Goal: Transaction & Acquisition: Purchase product/service

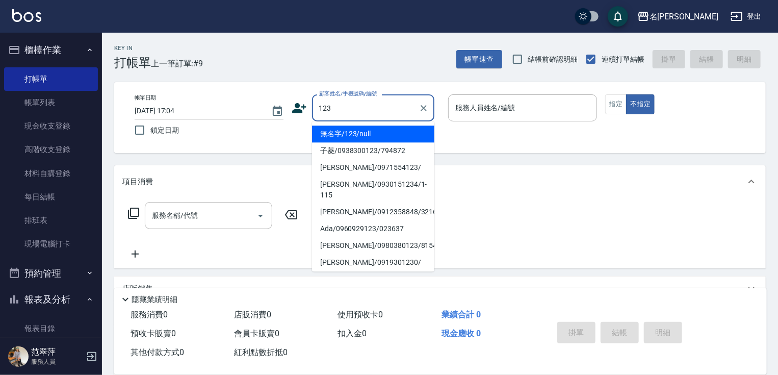
click at [391, 131] on li "無名字/123/null" at bounding box center [373, 133] width 122 height 17
type input "無名字/123/null"
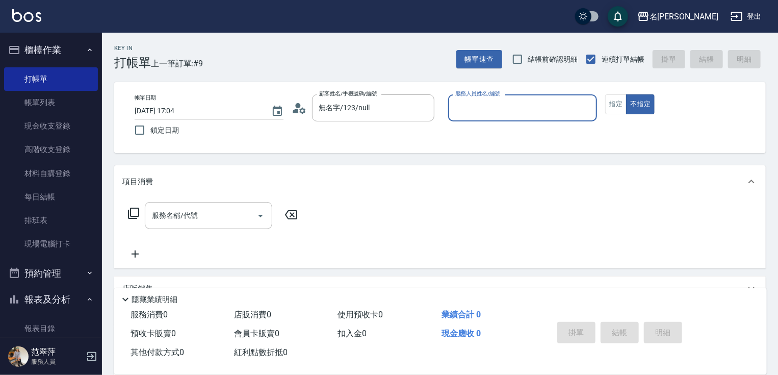
click at [469, 105] on input "服務人員姓名/編號" at bounding box center [523, 108] width 140 height 18
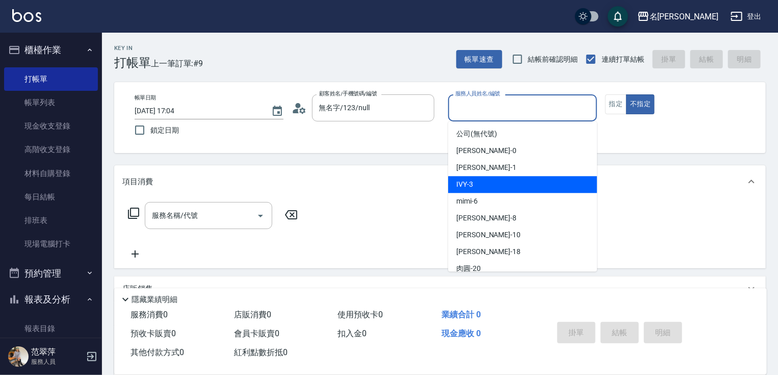
drag, startPoint x: 485, startPoint y: 183, endPoint x: 501, endPoint y: 169, distance: 20.6
click at [488, 180] on div "IVY -3" at bounding box center [522, 184] width 149 height 17
type input "IVY-3"
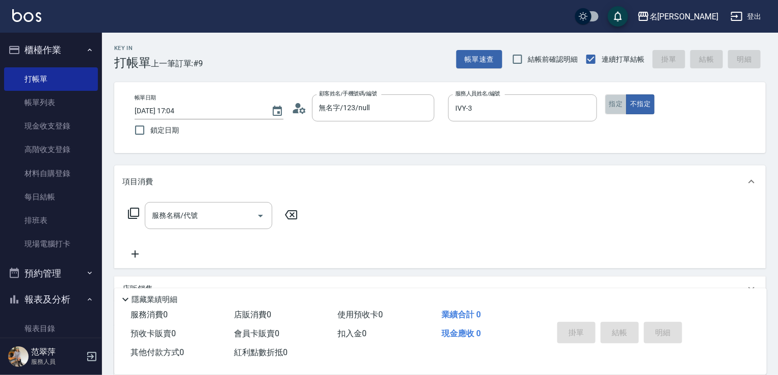
click at [607, 108] on button "指定" at bounding box center [616, 104] width 22 height 20
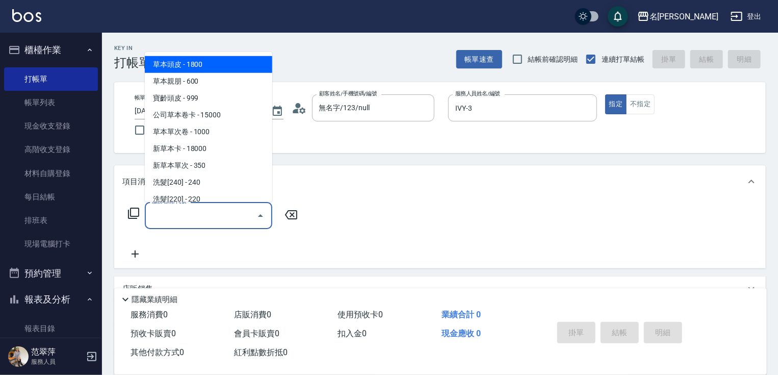
click at [190, 215] on input "服務名稱/代號" at bounding box center [200, 216] width 103 height 18
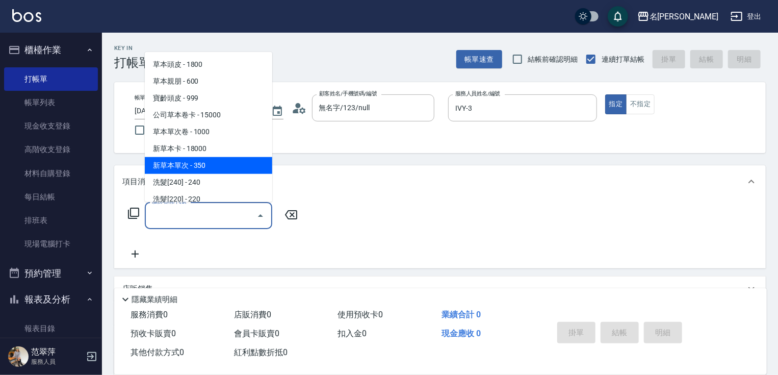
click at [221, 162] on span "新草本單次 - 350" at bounding box center [208, 165] width 127 height 17
type input "新草本單次(109)"
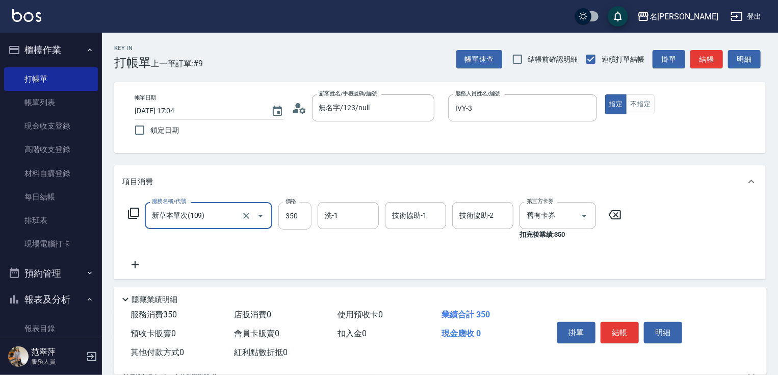
click at [290, 212] on input "350" at bounding box center [294, 216] width 33 height 28
type input "496"
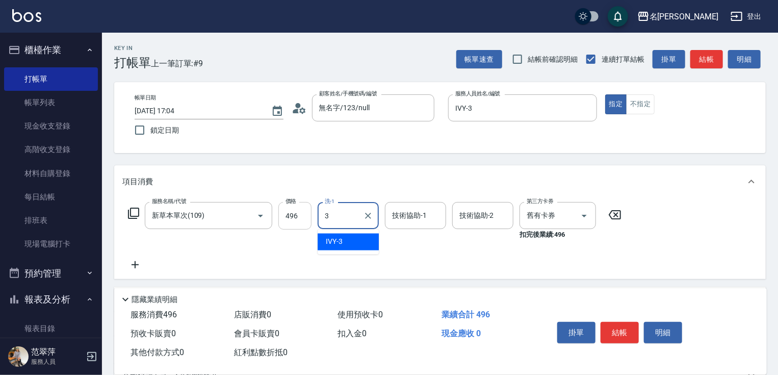
type input "IVY-3"
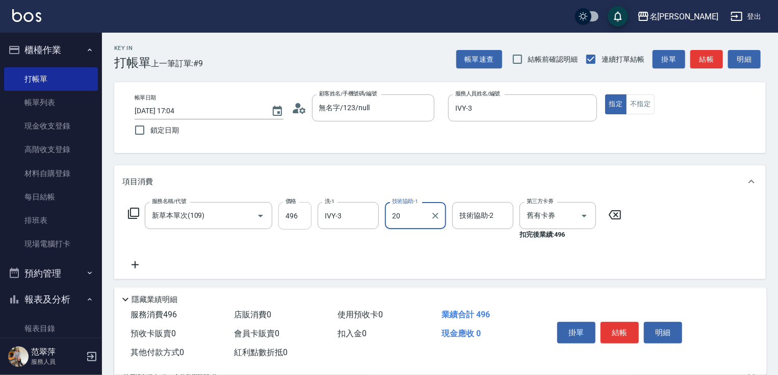
type input "肉圓-20"
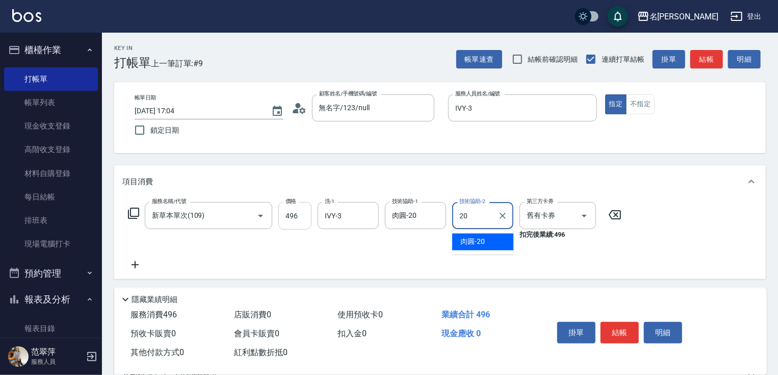
type input "肉圓-20"
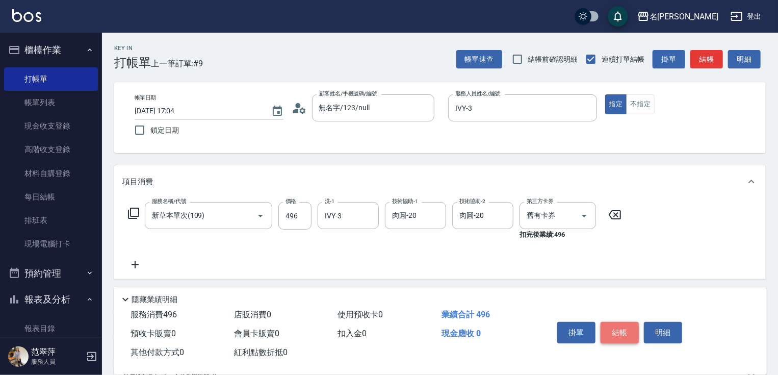
click at [621, 333] on button "結帳" at bounding box center [620, 332] width 38 height 21
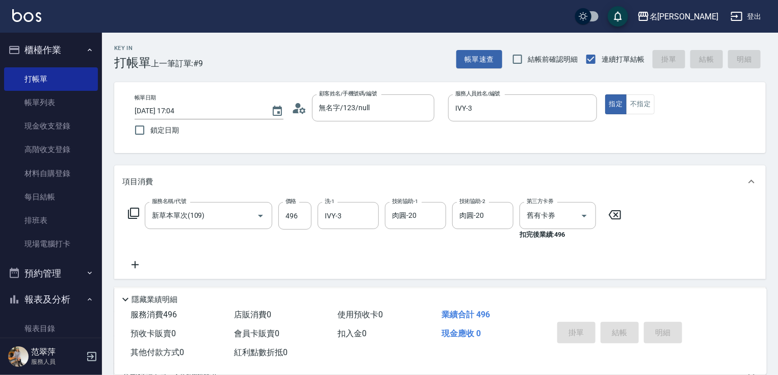
type input "[DATE] 18:02"
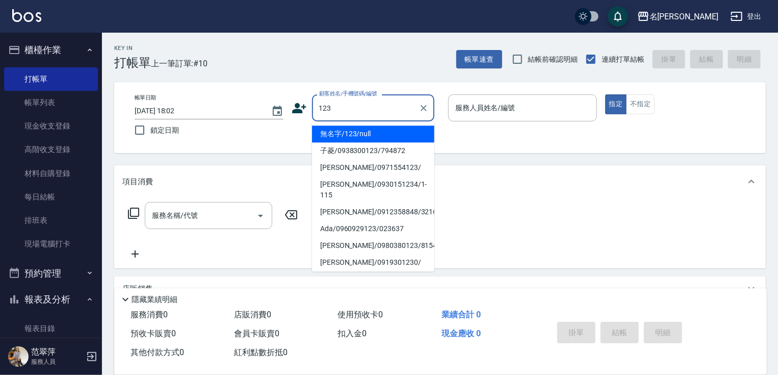
click at [375, 137] on li "無名字/123/null" at bounding box center [373, 133] width 122 height 17
type input "無名字/123/null"
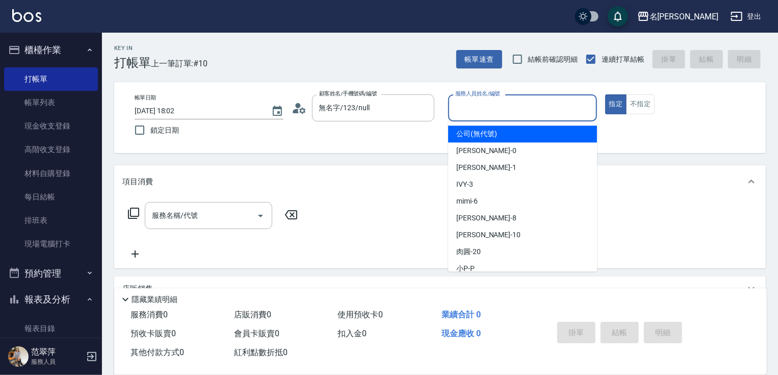
click at [477, 112] on input "服務人員姓名/編號" at bounding box center [523, 108] width 140 height 18
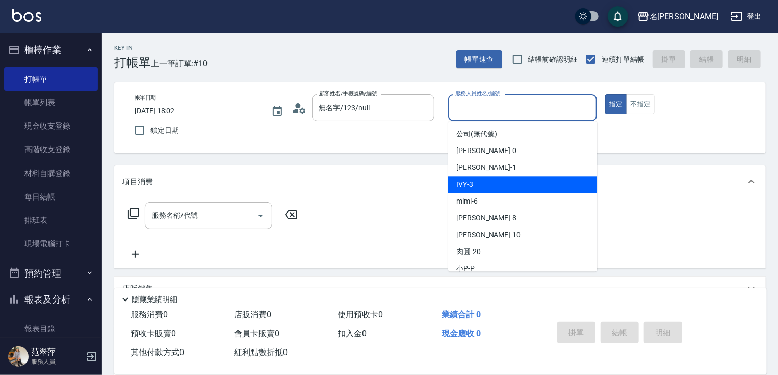
click at [476, 185] on div "IVY -3" at bounding box center [522, 184] width 149 height 17
type input "IVY-3"
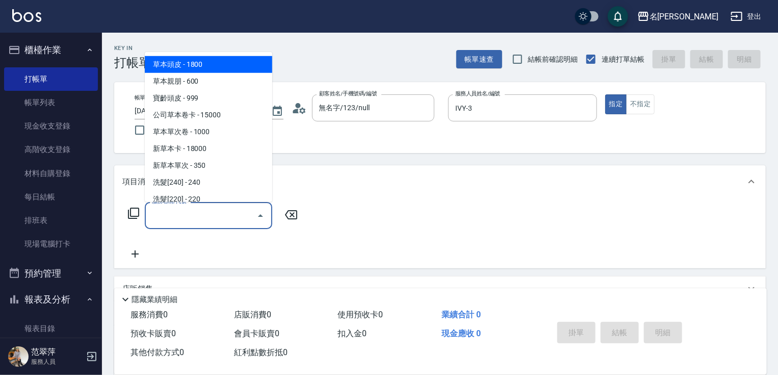
click at [191, 217] on input "服務名稱/代號" at bounding box center [200, 216] width 103 height 18
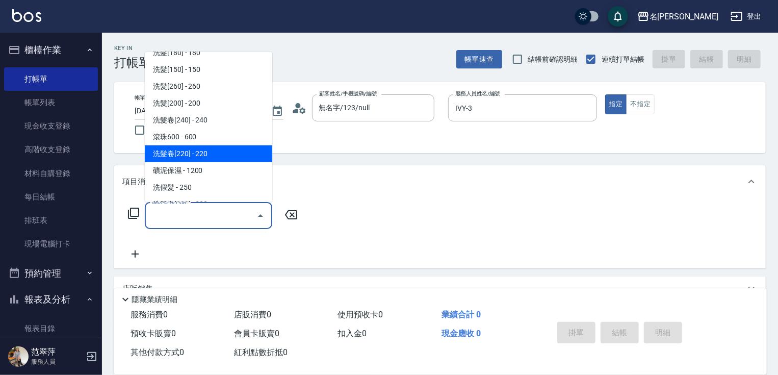
scroll to position [82, 0]
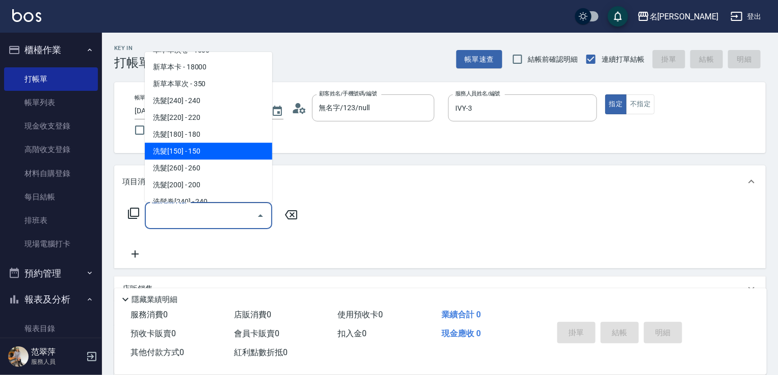
click at [202, 155] on span "洗髮[150] - 150" at bounding box center [208, 151] width 127 height 17
type input "洗髮[150](203)"
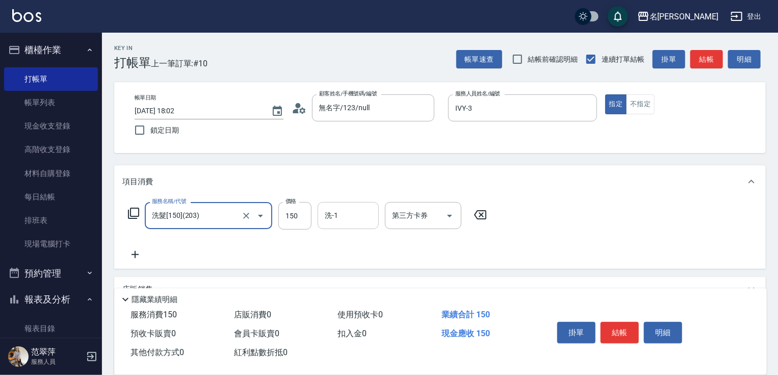
click at [354, 212] on input "洗-1" at bounding box center [348, 216] width 52 height 18
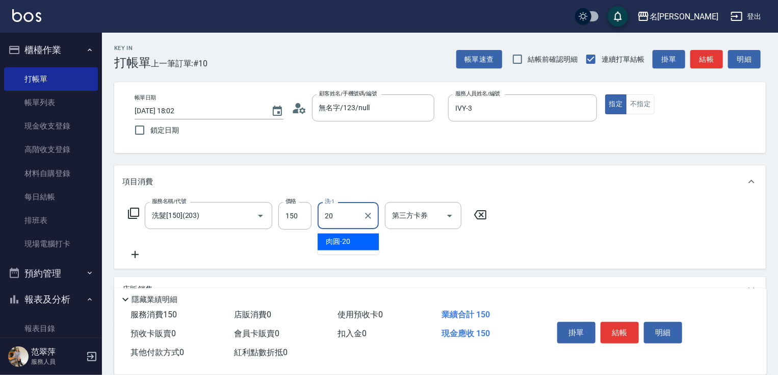
type input "肉圓-20"
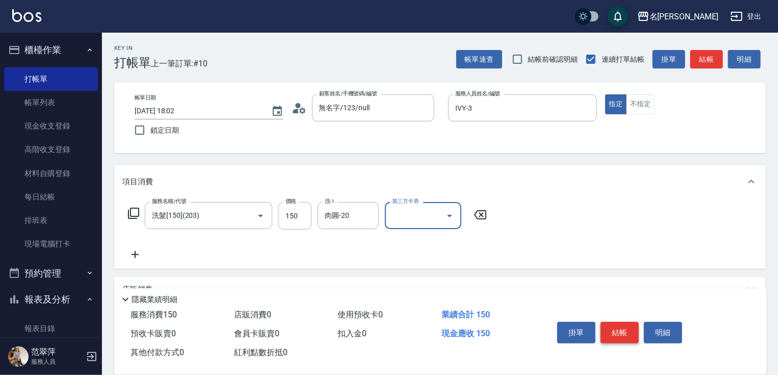
click at [614, 329] on button "結帳" at bounding box center [620, 332] width 38 height 21
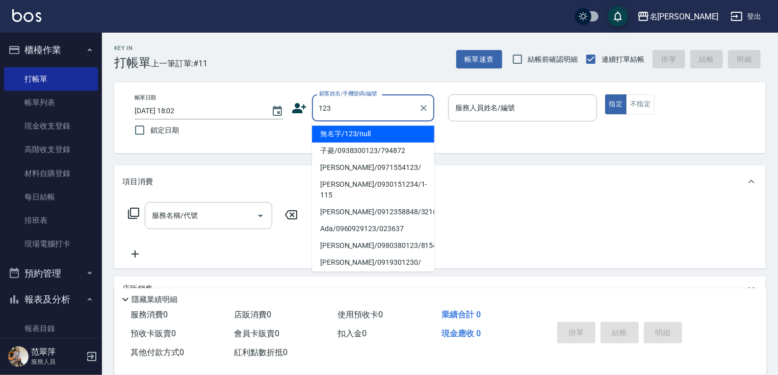
click at [372, 135] on li "無名字/123/null" at bounding box center [373, 133] width 122 height 17
type input "無名字/123/null"
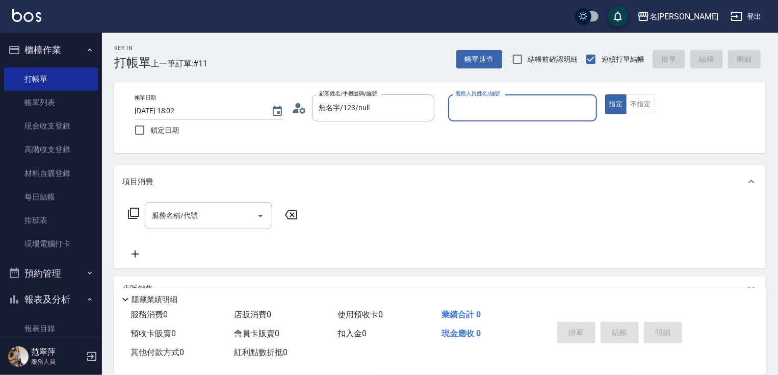
drag, startPoint x: 474, startPoint y: 110, endPoint x: 473, endPoint y: 120, distance: 10.2
click at [473, 112] on input "服務人員姓名/編號" at bounding box center [523, 108] width 140 height 18
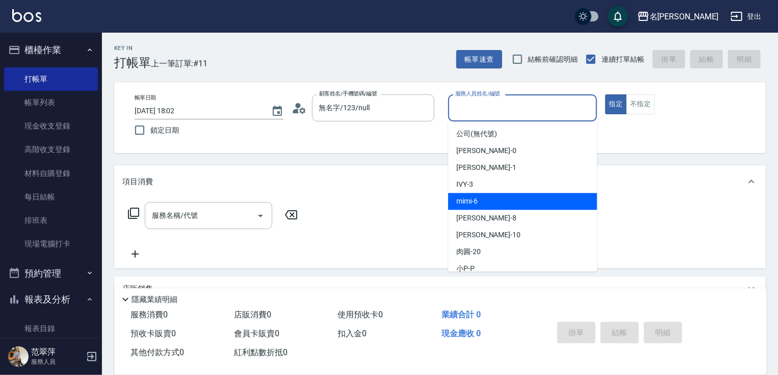
click at [476, 197] on span "mimi -6" at bounding box center [466, 201] width 21 height 11
type input "mimi-6"
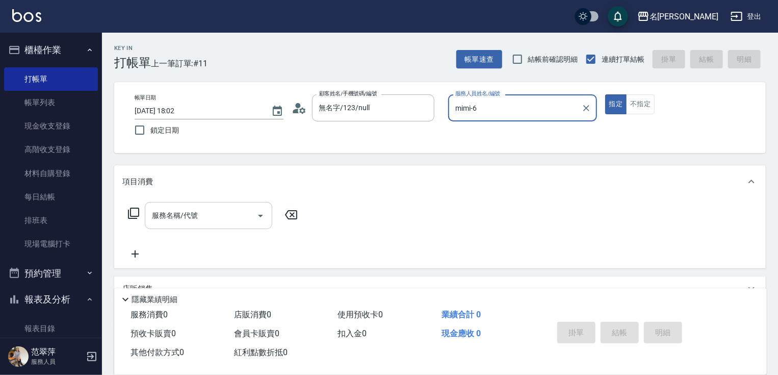
click at [208, 213] on input "服務名稱/代號" at bounding box center [200, 216] width 103 height 18
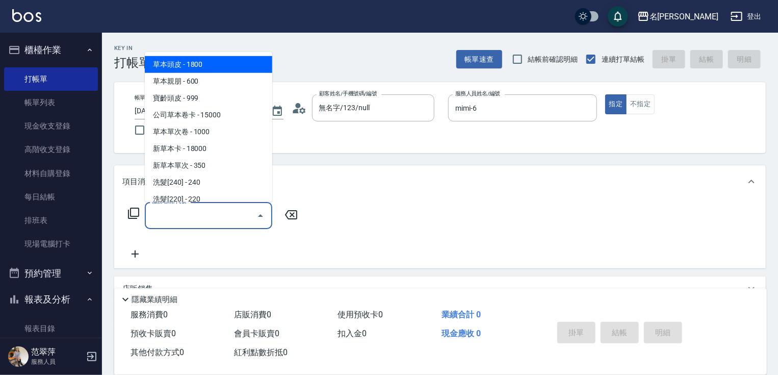
click at [136, 211] on icon at bounding box center [133, 213] width 12 height 12
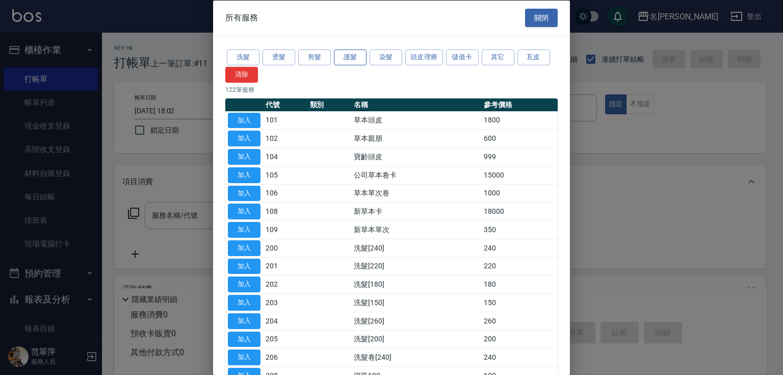
click at [352, 61] on button "護髮" at bounding box center [350, 57] width 33 height 16
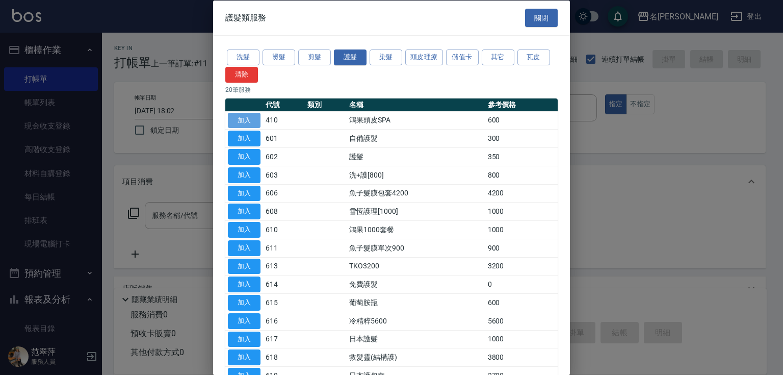
click at [245, 115] on button "加入" at bounding box center [244, 120] width 33 height 16
type input "鴻果頭皮SPA(410)"
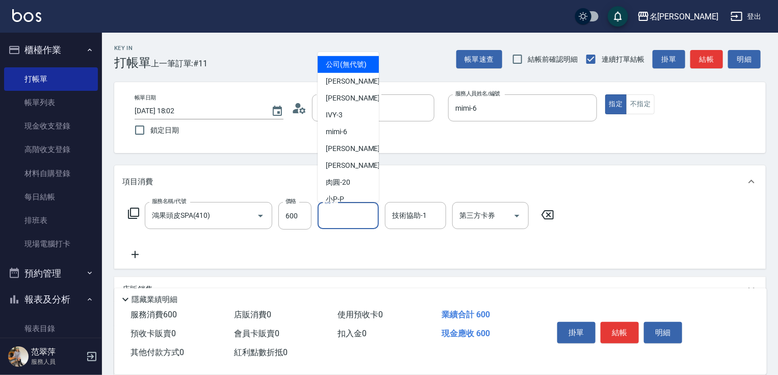
click at [360, 214] on input "洗-1" at bounding box center [348, 216] width 52 height 18
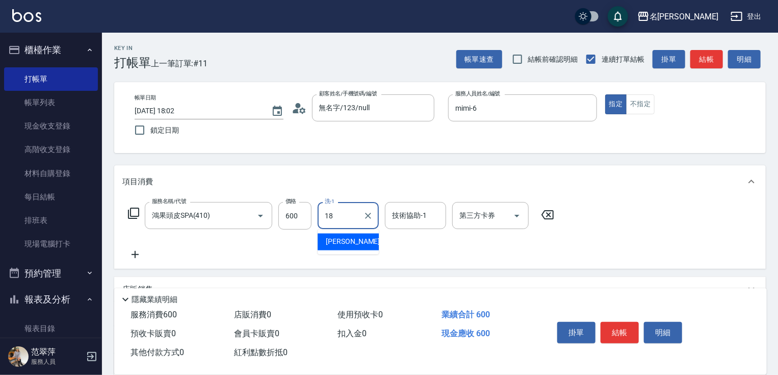
type input "[PERSON_NAME]-18"
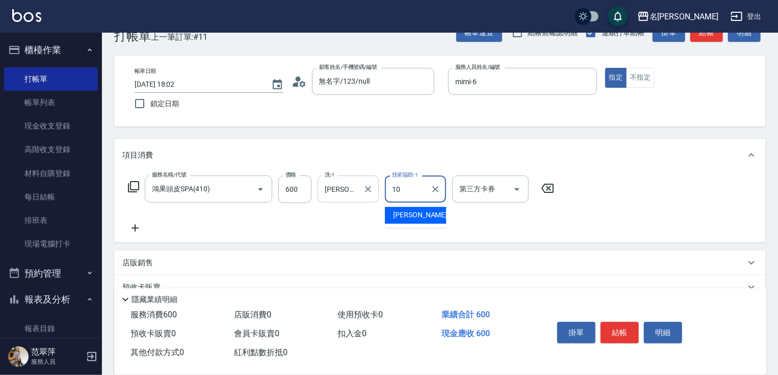
scroll to position [41, 0]
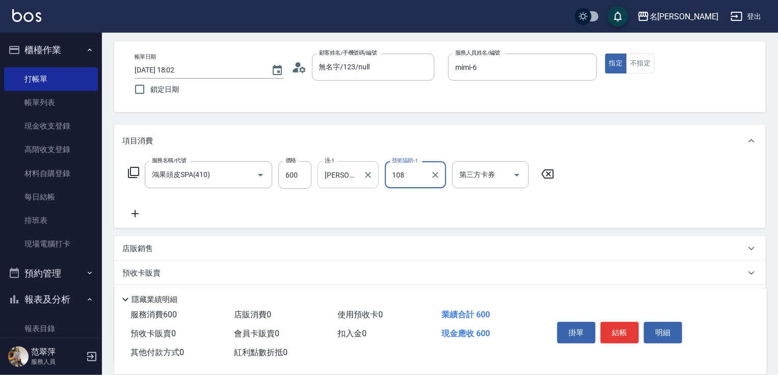
type input "108"
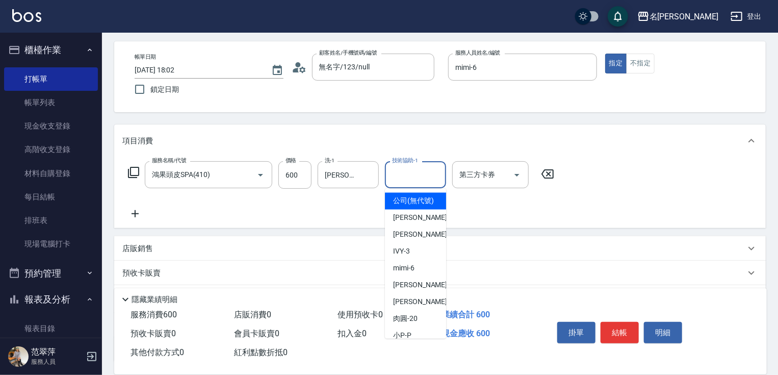
click at [420, 178] on input "技術協助-1" at bounding box center [416, 175] width 52 height 18
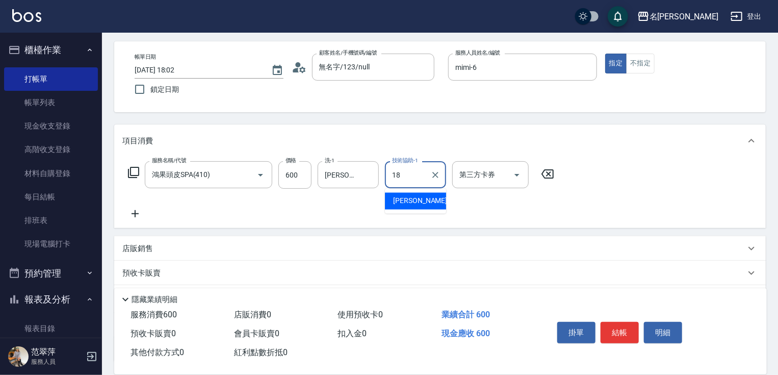
type input "[PERSON_NAME]-18"
drag, startPoint x: 135, startPoint y: 212, endPoint x: 134, endPoint y: 177, distance: 34.2
click at [135, 209] on icon at bounding box center [134, 214] width 25 height 12
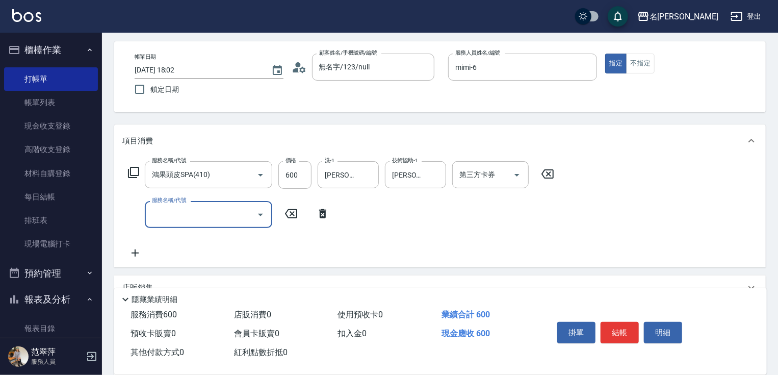
click at [134, 169] on icon at bounding box center [133, 172] width 12 height 12
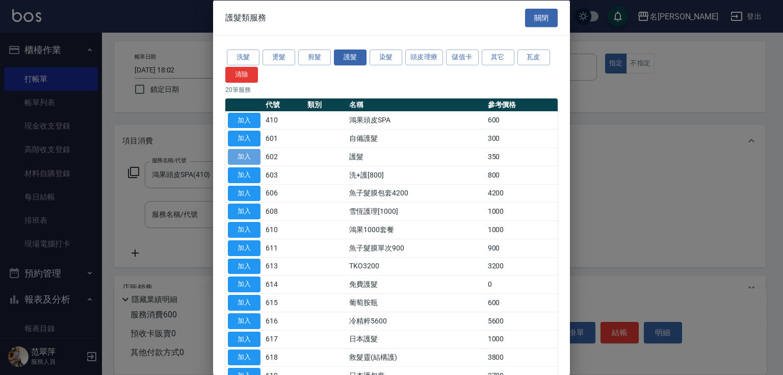
click at [239, 155] on button "加入" at bounding box center [244, 157] width 33 height 16
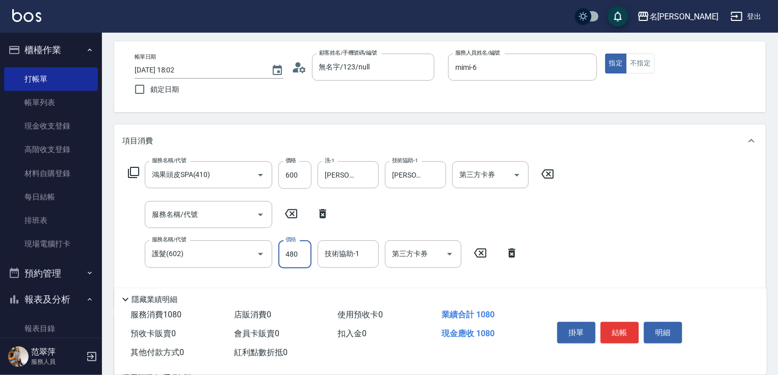
type input "480"
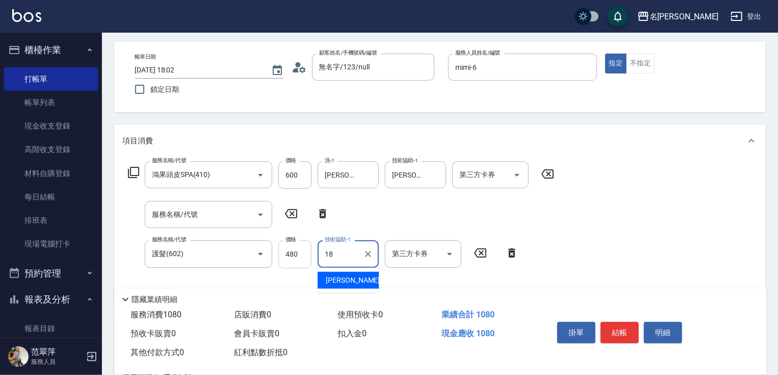
type input "[PERSON_NAME]-18"
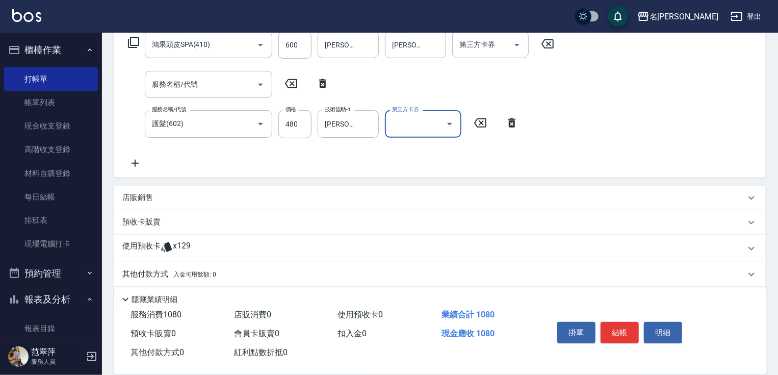
scroll to position [203, 0]
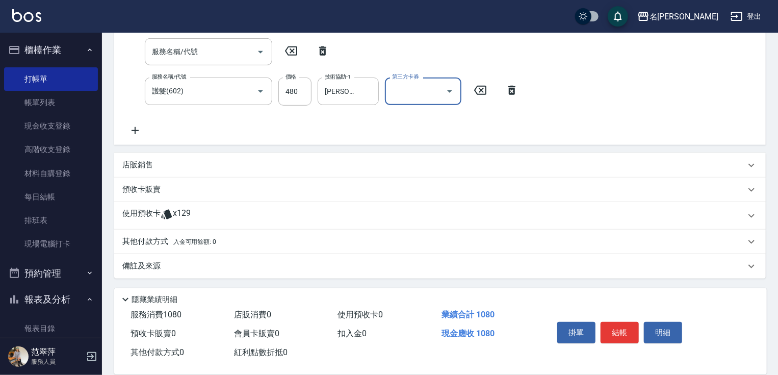
click at [138, 131] on icon at bounding box center [135, 130] width 7 height 7
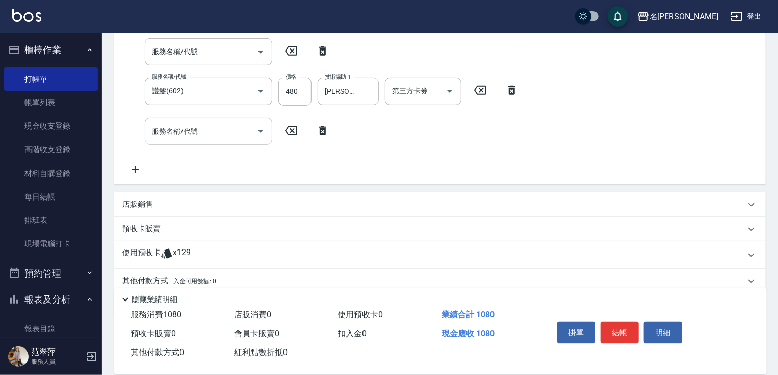
click at [172, 137] on input "服務名稱/代號" at bounding box center [200, 131] width 103 height 18
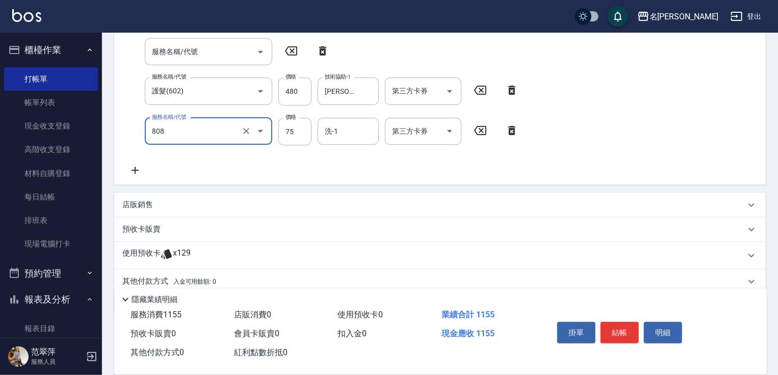
type input "精油75(808)"
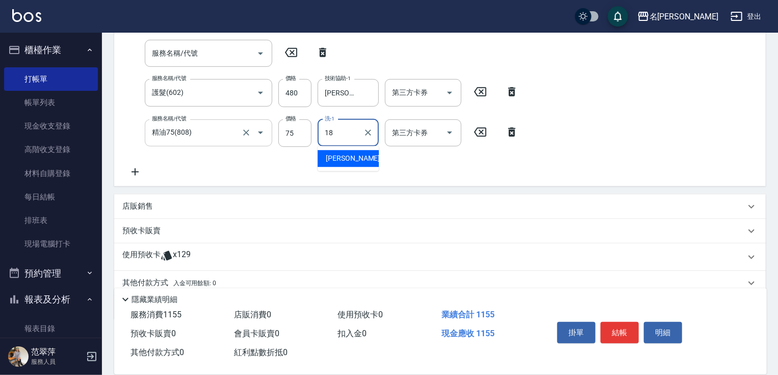
type input "[PERSON_NAME]-18"
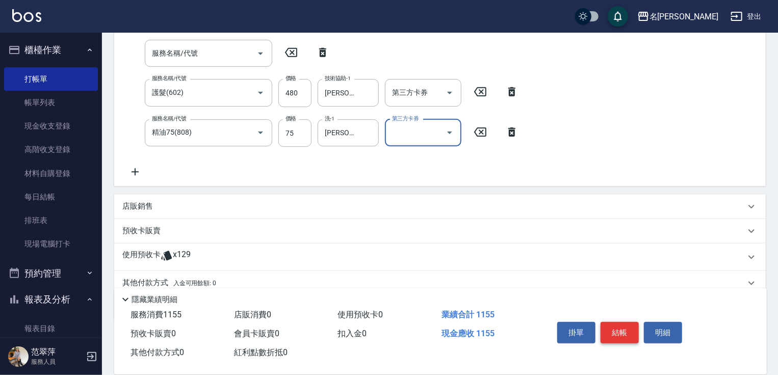
click at [619, 334] on button "結帳" at bounding box center [620, 332] width 38 height 21
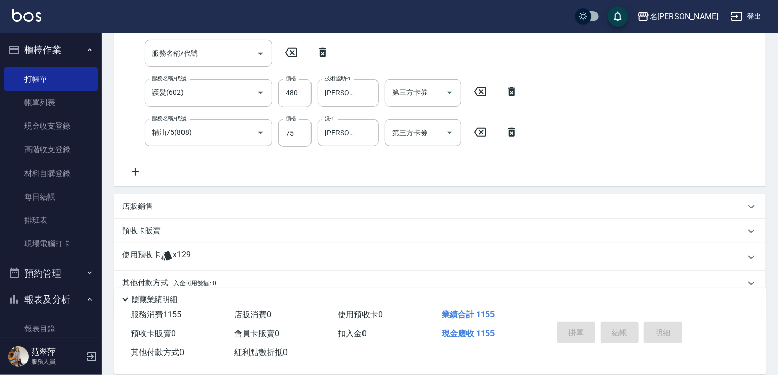
type input "[DATE] 18:03"
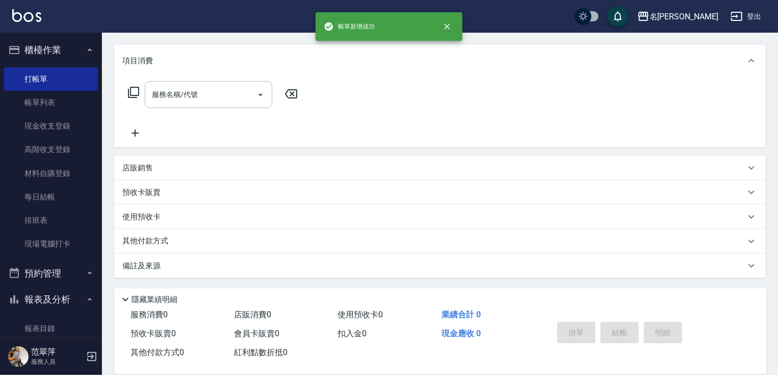
scroll to position [0, 0]
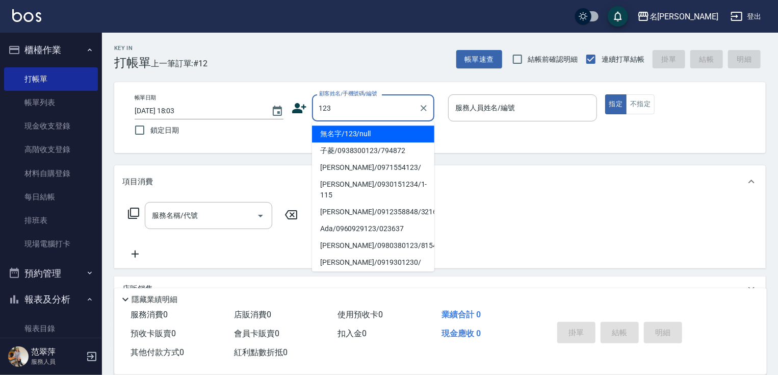
click at [367, 133] on li "無名字/123/null" at bounding box center [373, 133] width 122 height 17
type input "無名字/123/null"
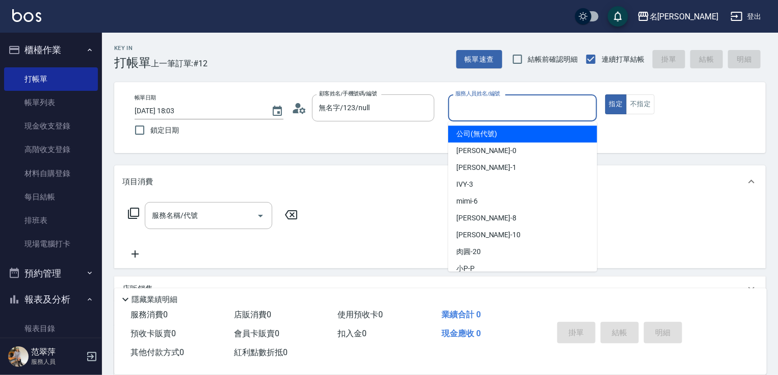
click at [472, 109] on input "服務人員姓名/編號" at bounding box center [523, 108] width 140 height 18
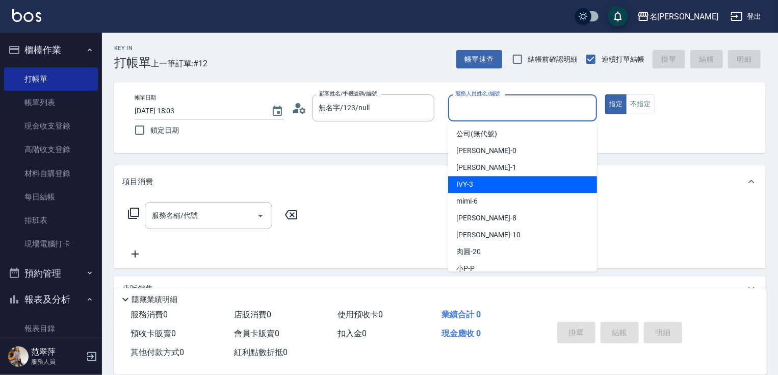
click at [479, 183] on div "IVY -3" at bounding box center [522, 184] width 149 height 17
type input "IVY-3"
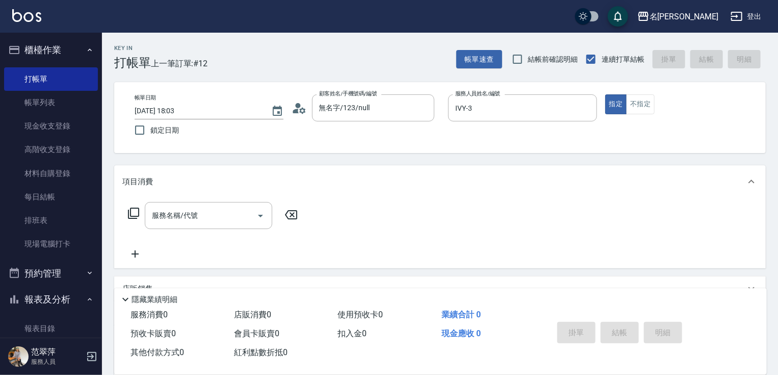
click at [134, 215] on icon at bounding box center [133, 213] width 12 height 12
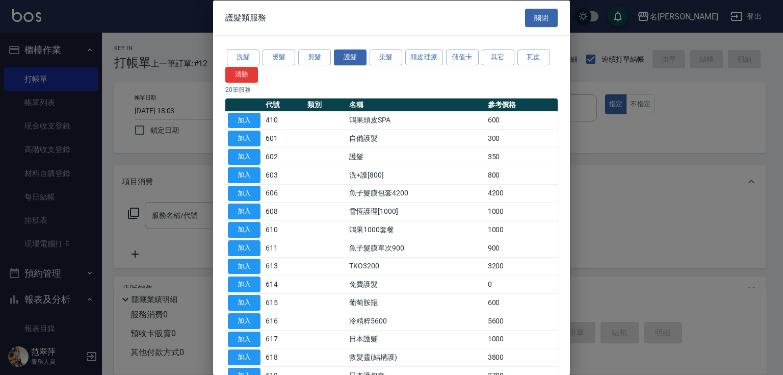
click at [133, 210] on div at bounding box center [391, 187] width 783 height 375
click at [255, 113] on button "加入" at bounding box center [244, 120] width 33 height 16
type input "鴻果頭皮SPA(410)"
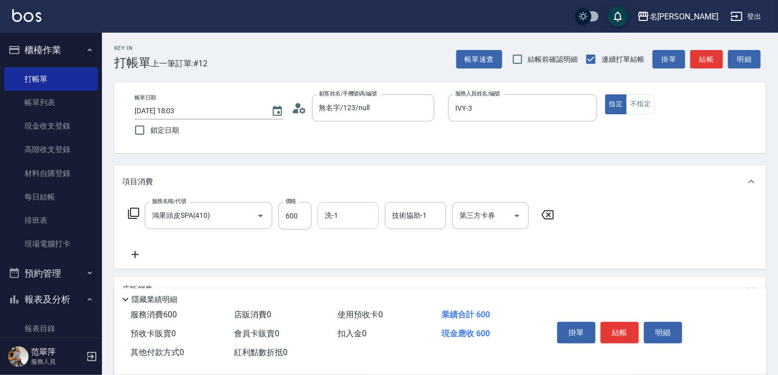
click at [351, 212] on input "洗-1" at bounding box center [348, 216] width 52 height 18
type input "肉圓-20"
click at [137, 257] on icon at bounding box center [134, 254] width 25 height 12
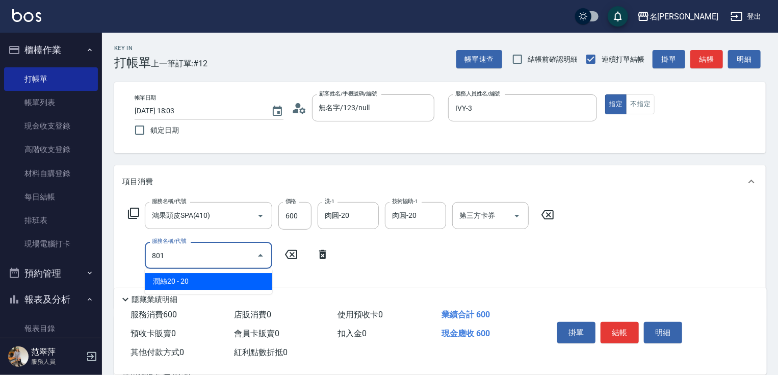
type input "潤絲20(801)"
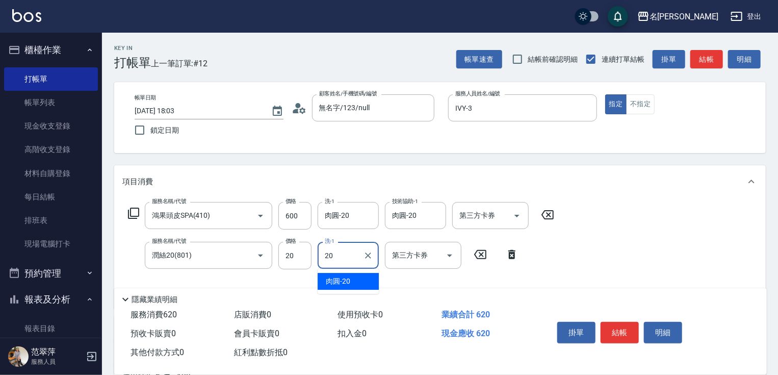
type input "肉圓-20"
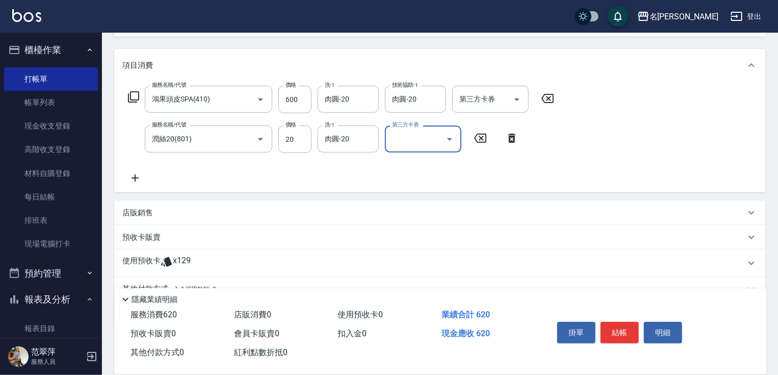
scroll to position [164, 0]
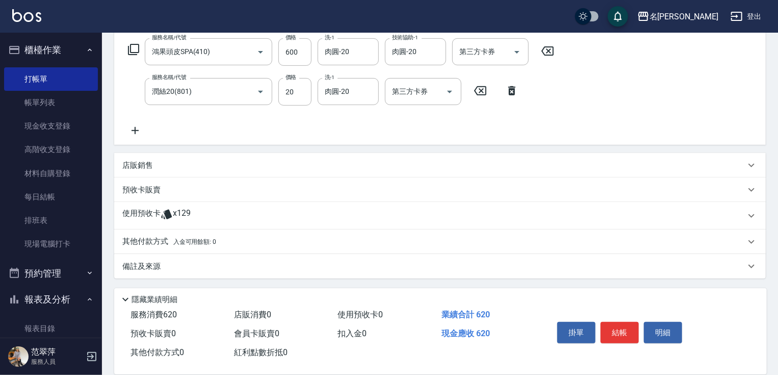
click at [154, 242] on p "其他付款方式 入金可用餘額: 0" at bounding box center [169, 241] width 94 height 11
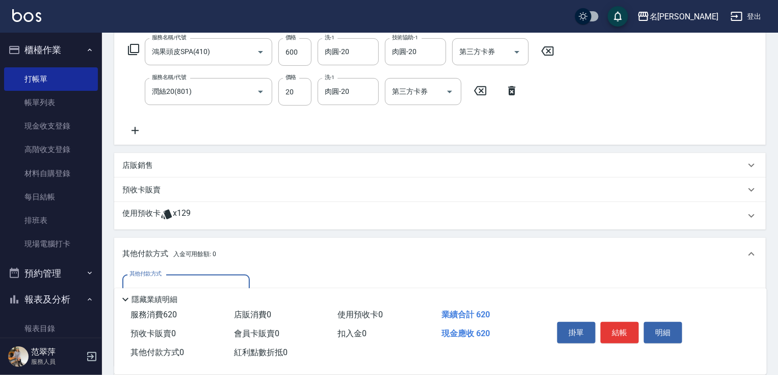
scroll to position [0, 0]
drag, startPoint x: 162, startPoint y: 275, endPoint x: 168, endPoint y: 292, distance: 18.6
click at [163, 278] on div "其他付款方式" at bounding box center [185, 287] width 127 height 27
click at [151, 326] on span "信用卡" at bounding box center [185, 330] width 127 height 17
type input "信用卡"
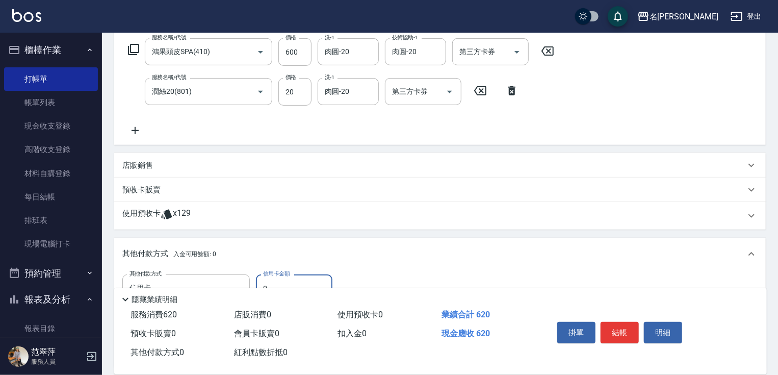
click at [263, 276] on label "信用卡金額" at bounding box center [276, 274] width 27 height 8
click at [263, 276] on input "0" at bounding box center [294, 288] width 76 height 28
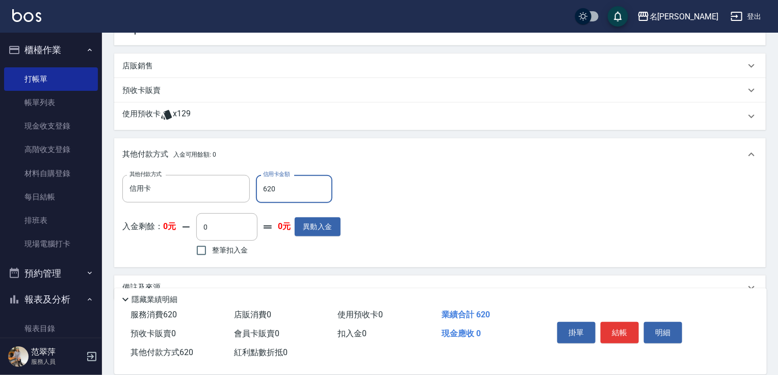
scroll to position [244, 0]
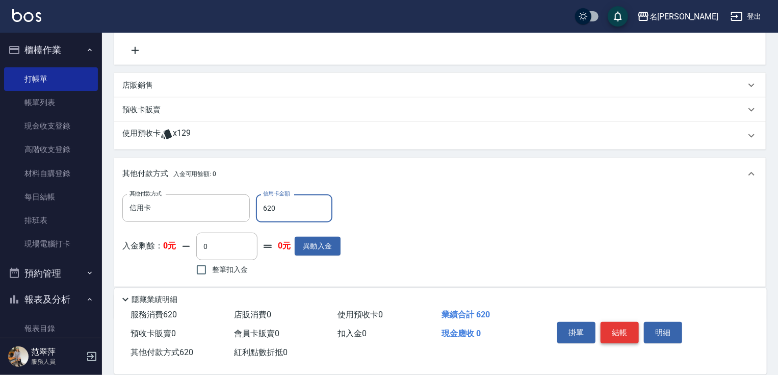
type input "620"
click at [617, 328] on button "結帳" at bounding box center [620, 332] width 38 height 21
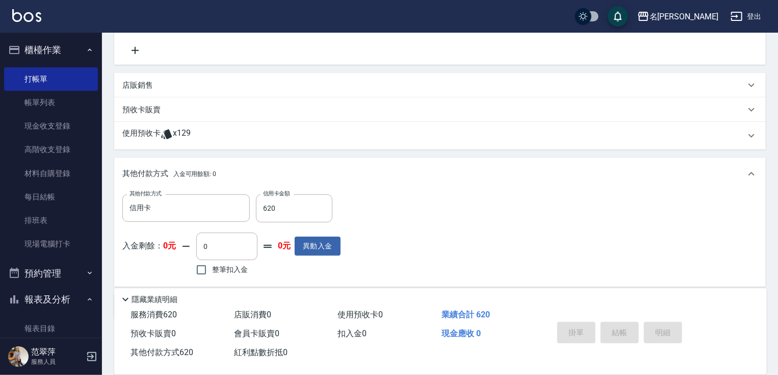
type input "[DATE] 18:04"
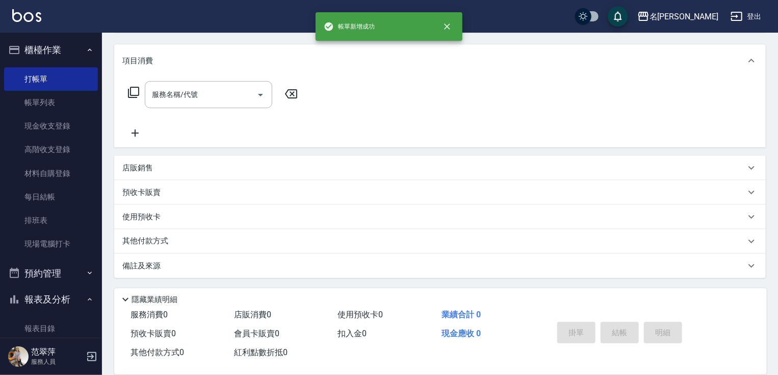
scroll to position [0, 0]
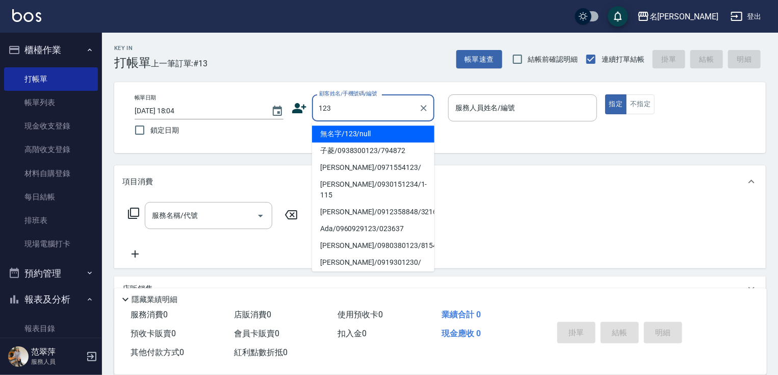
click at [367, 137] on li "無名字/123/null" at bounding box center [373, 133] width 122 height 17
type input "無名字/123/null"
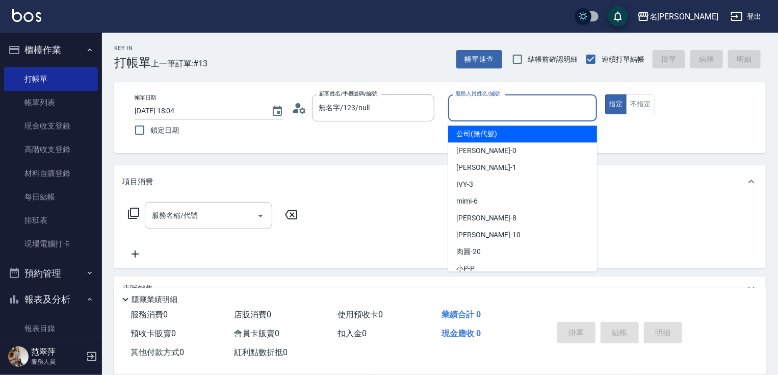
click at [468, 107] on input "服務人員姓名/編號" at bounding box center [523, 108] width 140 height 18
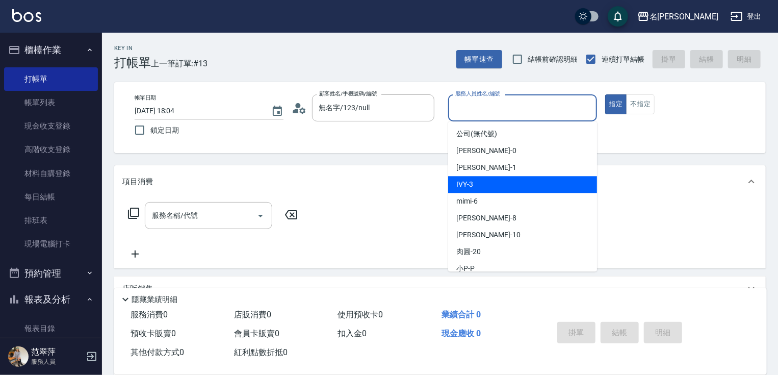
click at [490, 181] on div "IVY -3" at bounding box center [522, 184] width 149 height 17
type input "IVY-3"
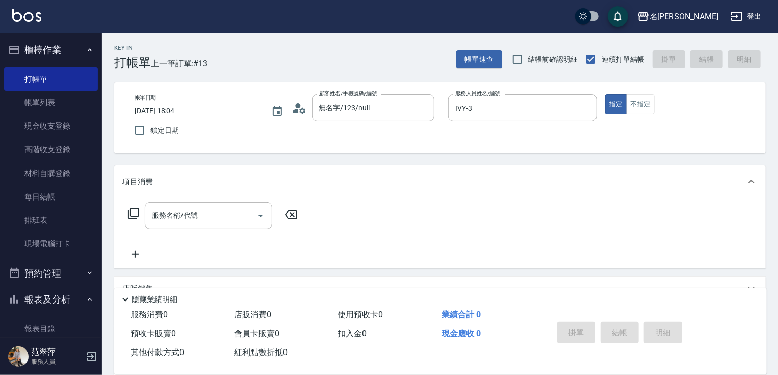
click at [136, 210] on icon at bounding box center [133, 213] width 12 height 12
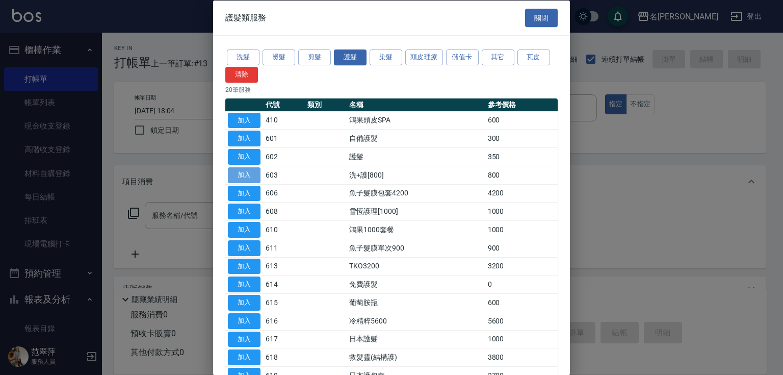
click at [254, 175] on button "加入" at bounding box center [244, 175] width 33 height 16
type input "洗+護[800](603)"
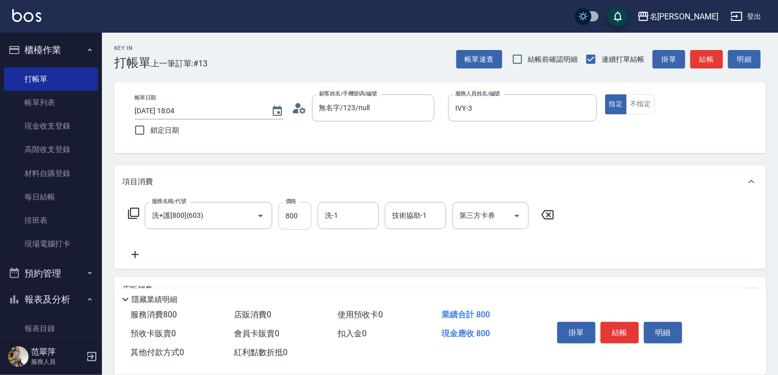
click at [306, 210] on input "800" at bounding box center [294, 216] width 33 height 28
type input "0"
type input "IVY-3"
click at [135, 257] on icon at bounding box center [135, 254] width 7 height 7
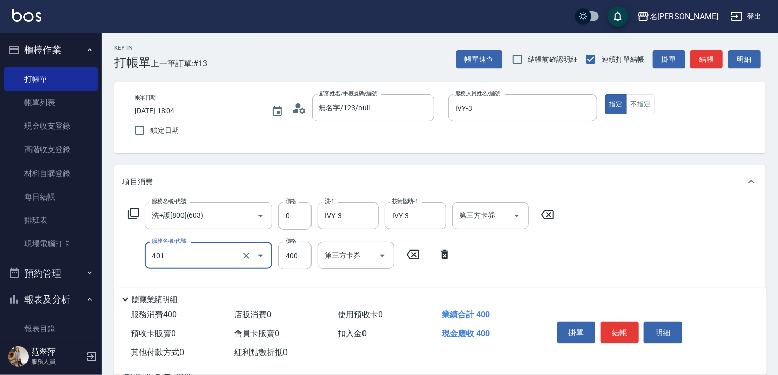
type input "剪髮(400)(401)"
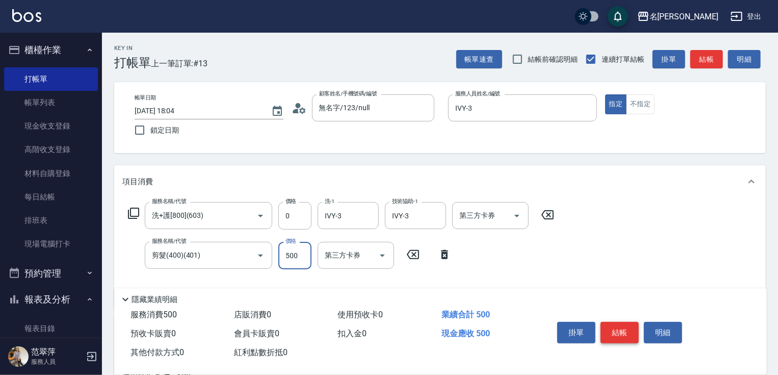
type input "500"
click at [624, 331] on button "結帳" at bounding box center [620, 332] width 38 height 21
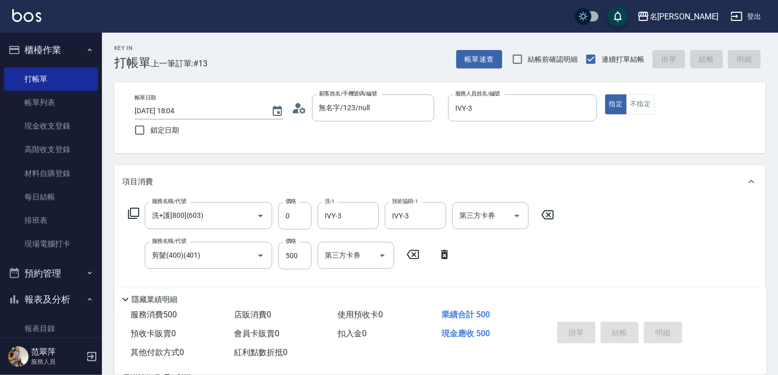
type input "[DATE] 18:27"
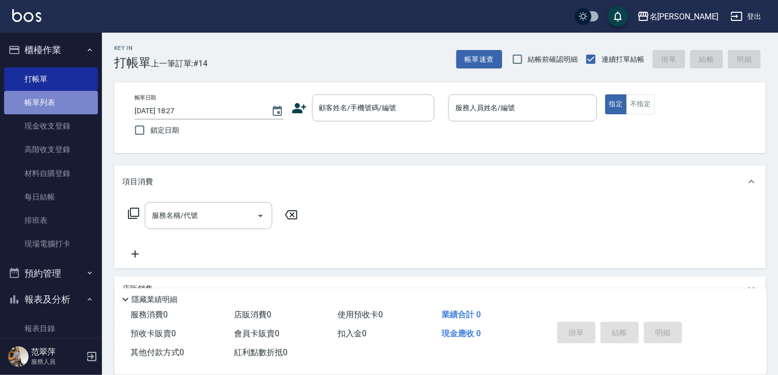
click at [57, 104] on link "帳單列表" at bounding box center [51, 102] width 94 height 23
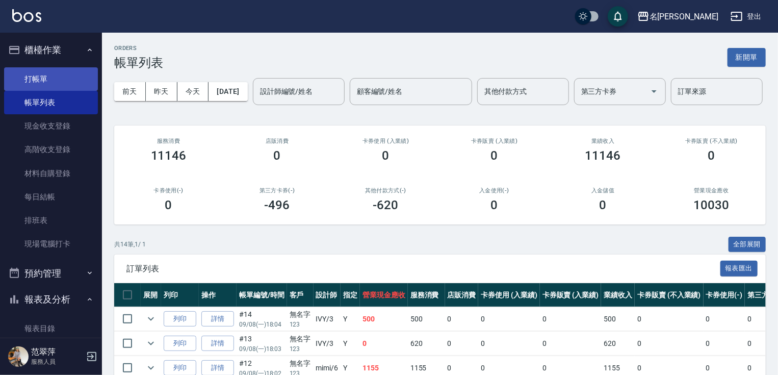
click at [59, 76] on link "打帳單" at bounding box center [51, 78] width 94 height 23
